Goal: Check status: Check status

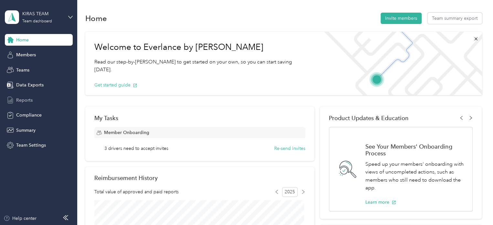
click at [29, 103] on span "Reports" at bounding box center [24, 100] width 16 height 7
